Goal: Transaction & Acquisition: Book appointment/travel/reservation

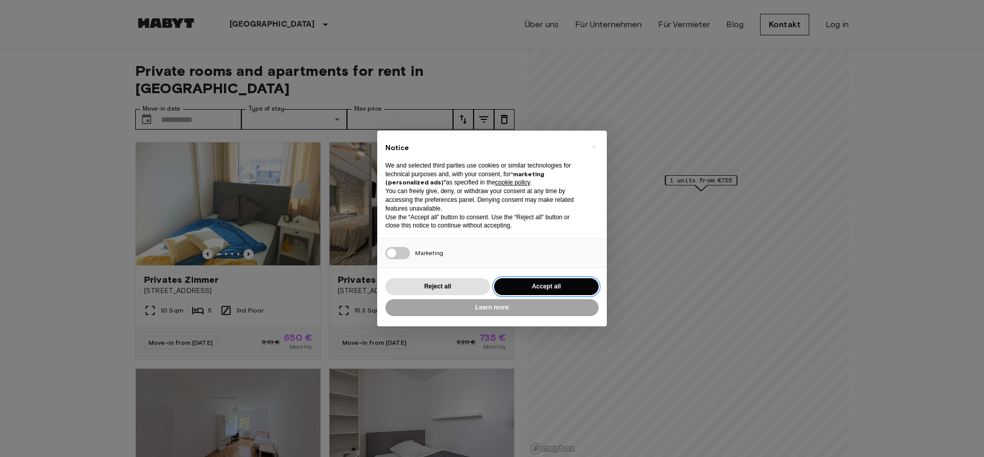
click at [549, 286] on button "Accept all" at bounding box center [546, 286] width 105 height 17
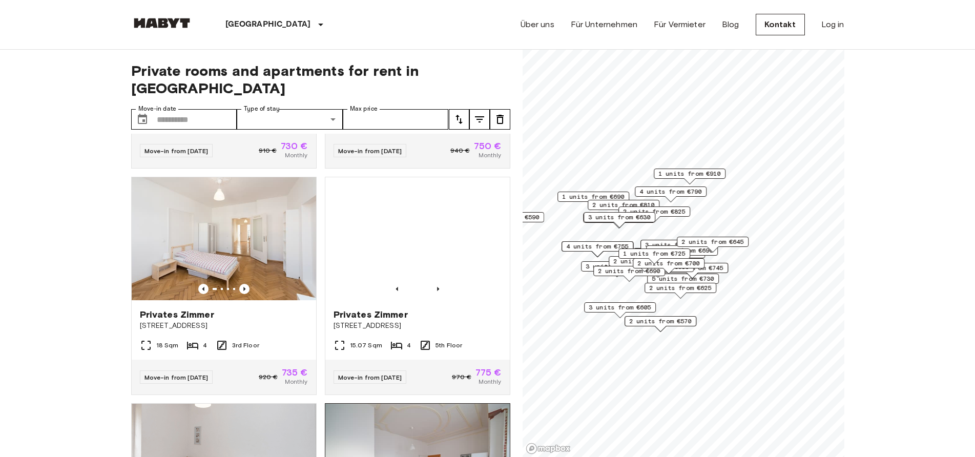
scroll to position [1076, 0]
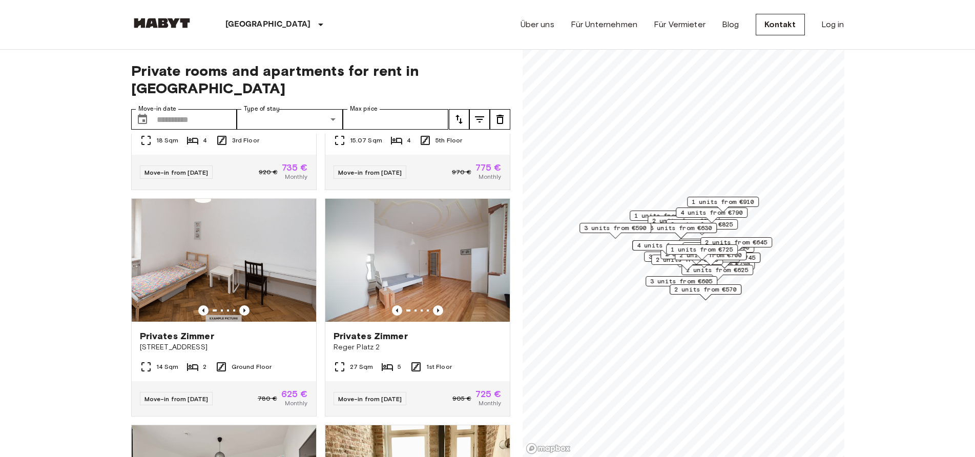
click at [735, 214] on span "4 units from €790" at bounding box center [711, 212] width 63 height 9
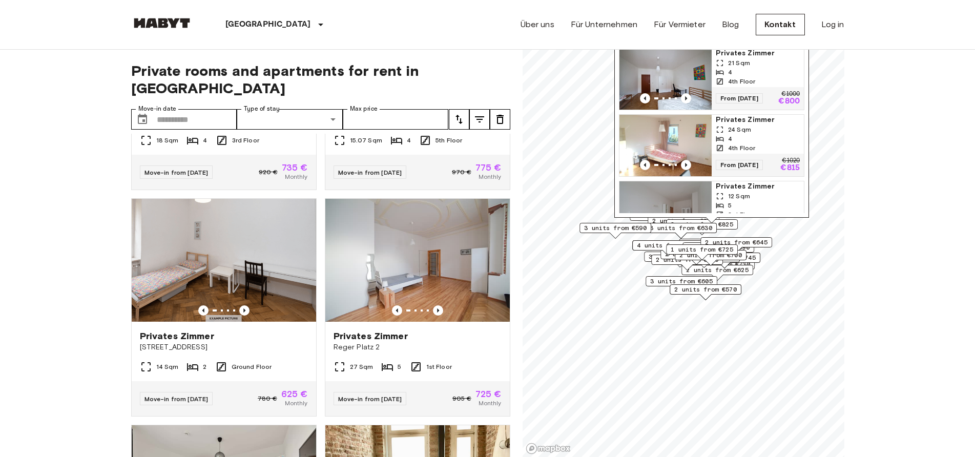
scroll to position [0, 0]
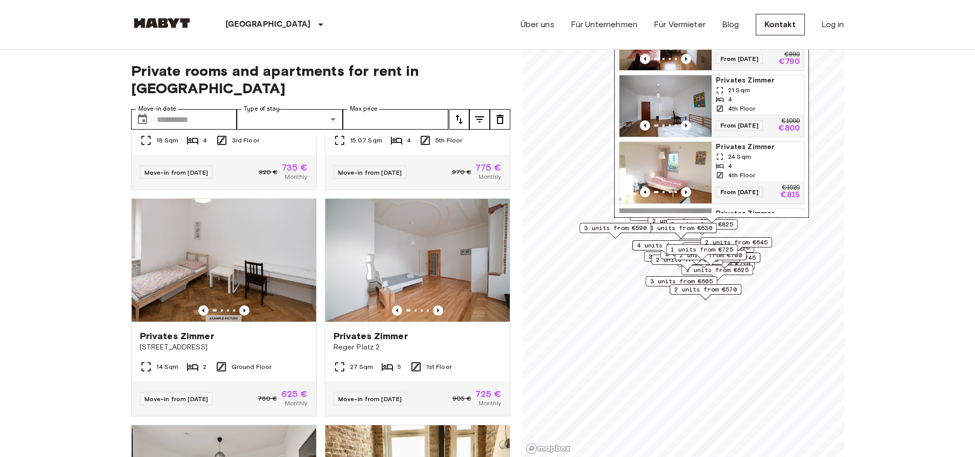
click at [684, 60] on icon "Previous image" at bounding box center [686, 59] width 10 height 10
click at [686, 128] on icon "Previous image" at bounding box center [686, 125] width 10 height 10
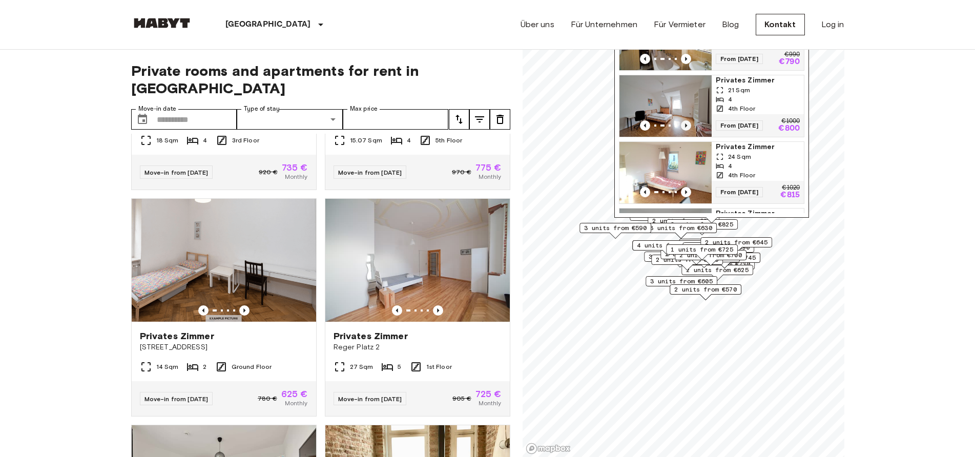
click at [685, 128] on icon "Previous image" at bounding box center [686, 125] width 2 height 4
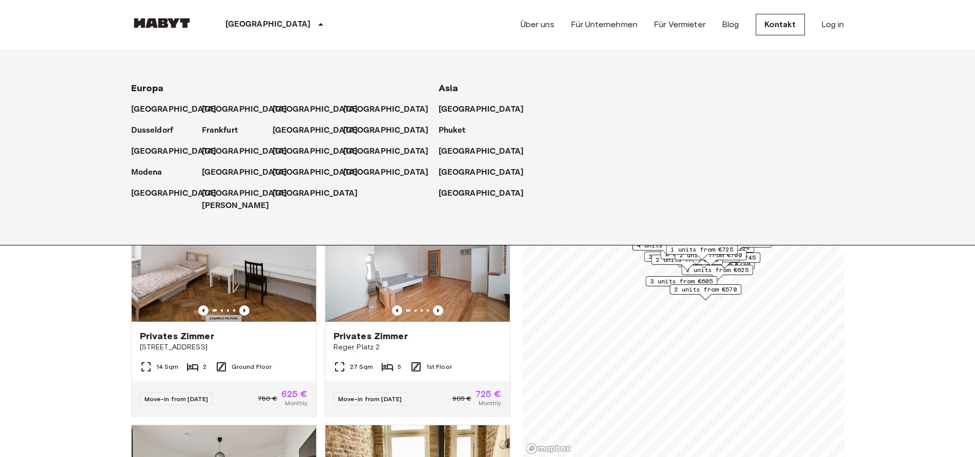
click at [245, 25] on p "[GEOGRAPHIC_DATA]" at bounding box center [268, 24] width 86 height 12
click at [248, 26] on p "[GEOGRAPHIC_DATA]" at bounding box center [268, 24] width 86 height 12
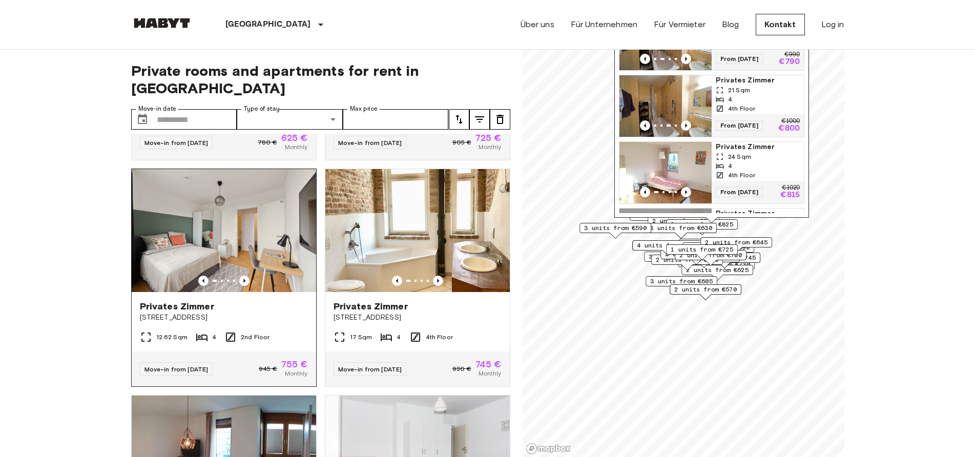
scroll to position [1383, 0]
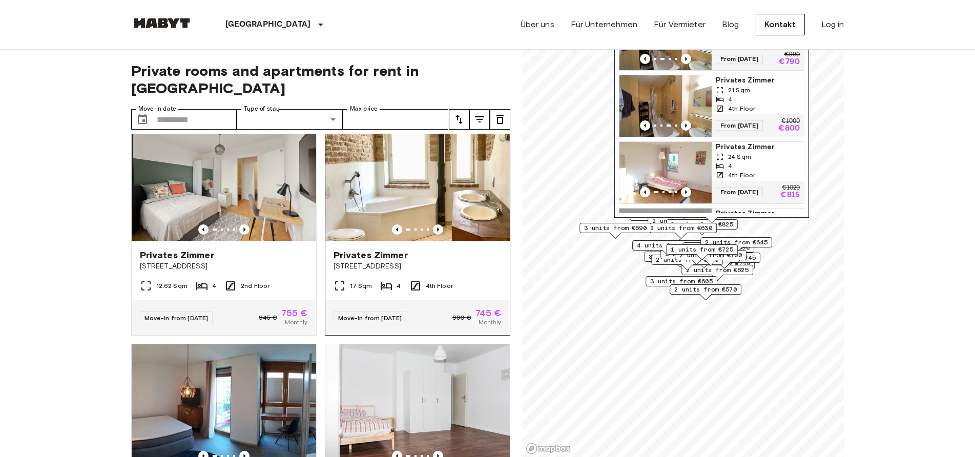
click at [437, 232] on icon "Previous image" at bounding box center [438, 229] width 2 height 4
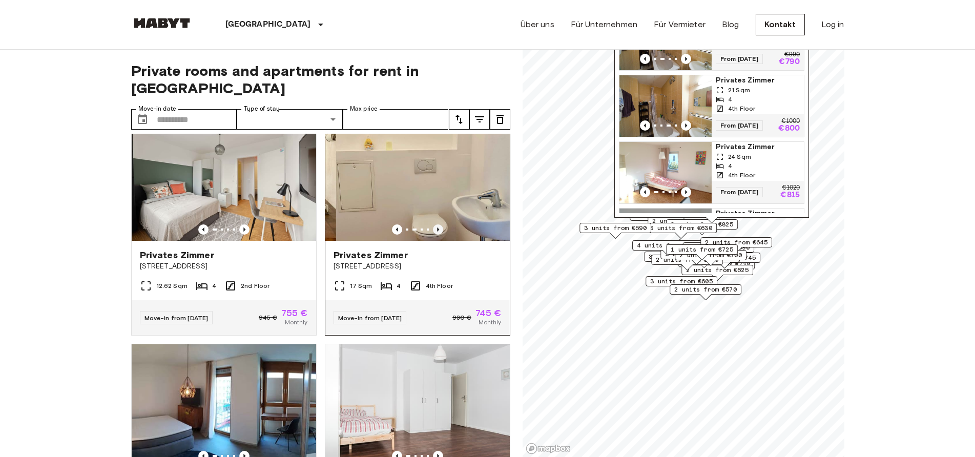
click at [437, 232] on icon "Previous image" at bounding box center [438, 229] width 2 height 4
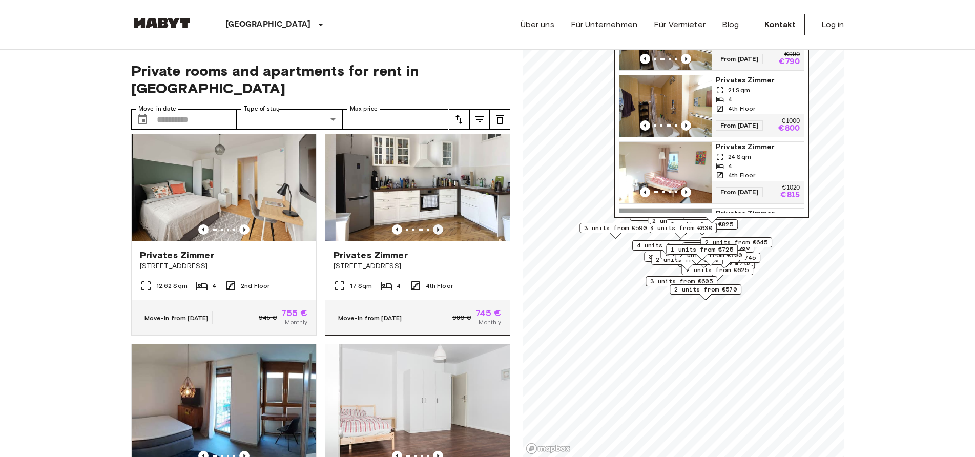
click at [437, 232] on icon "Previous image" at bounding box center [438, 229] width 2 height 4
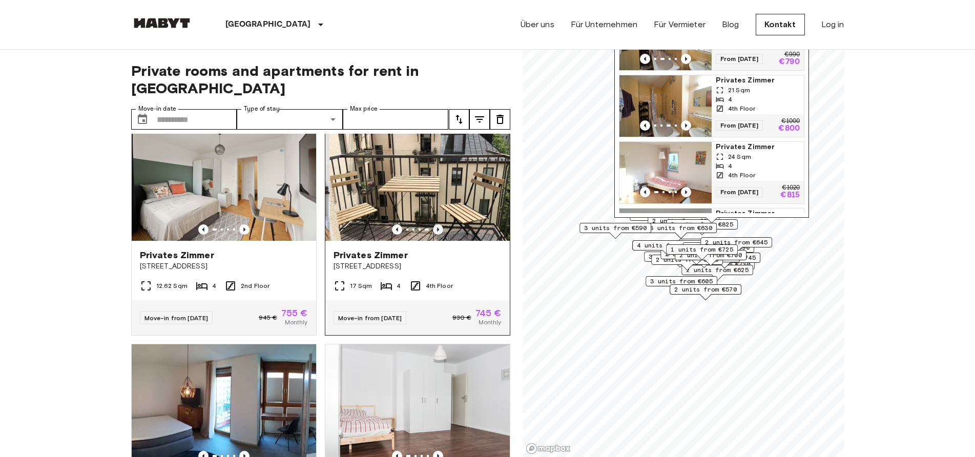
click at [437, 232] on icon "Previous image" at bounding box center [438, 229] width 2 height 4
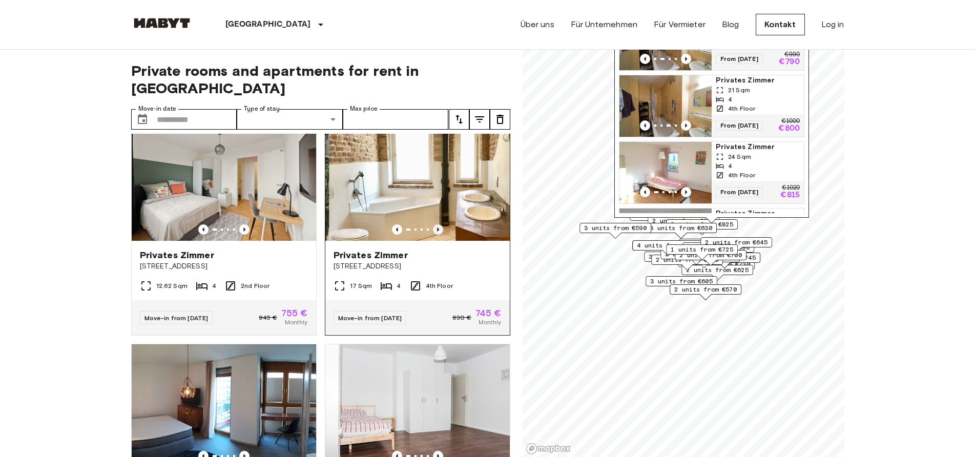
click at [437, 232] on icon "Previous image" at bounding box center [438, 229] width 2 height 4
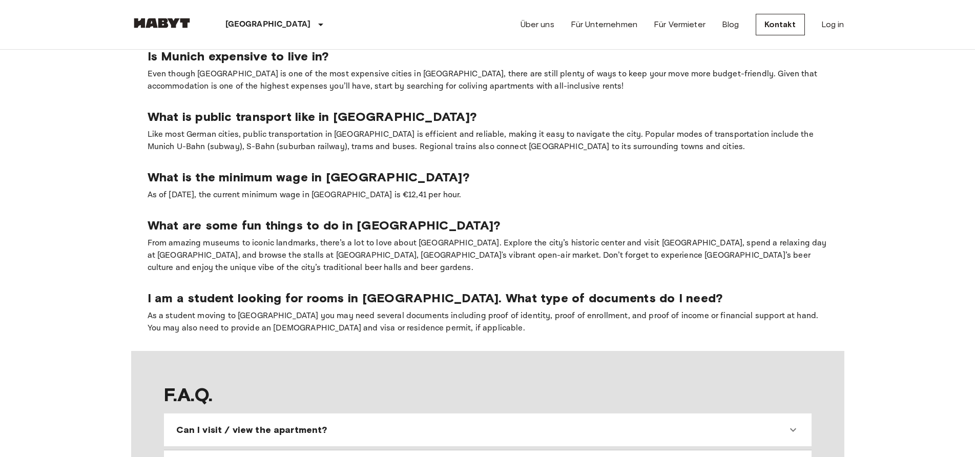
scroll to position [922, 0]
